Goal: Find specific page/section: Find specific page/section

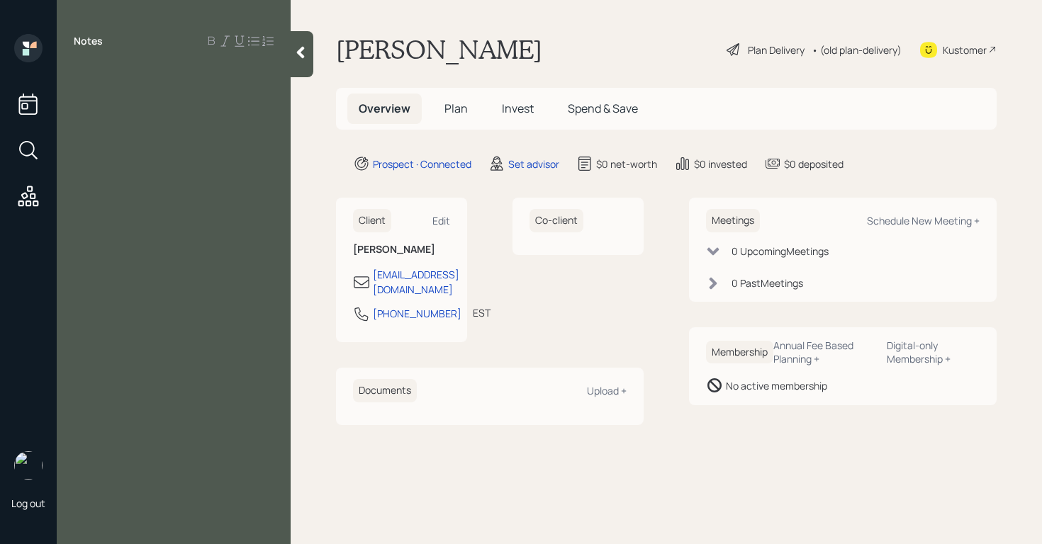
click at [87, 77] on div at bounding box center [174, 73] width 200 height 16
